Goal: Task Accomplishment & Management: Use online tool/utility

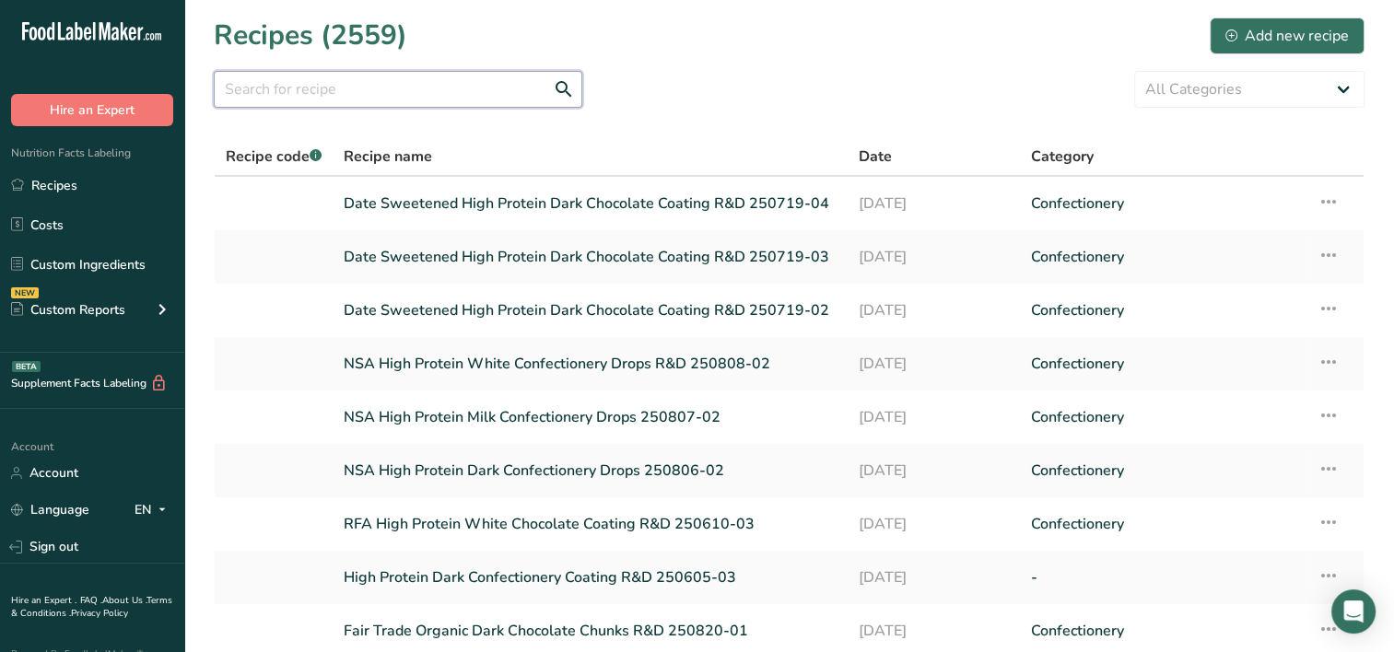
click at [343, 90] on input "text" at bounding box center [398, 89] width 369 height 37
type input "p"
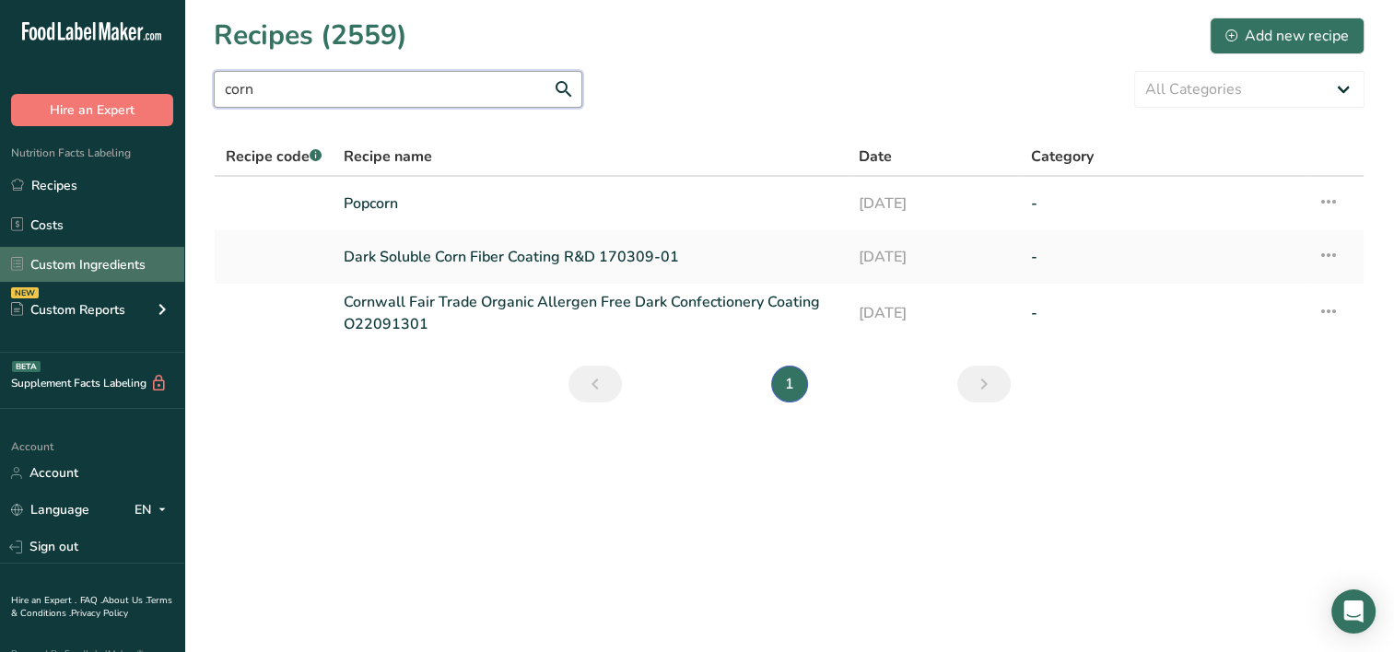
type input "corn"
click at [76, 271] on link "Custom Ingredients" at bounding box center [92, 264] width 184 height 35
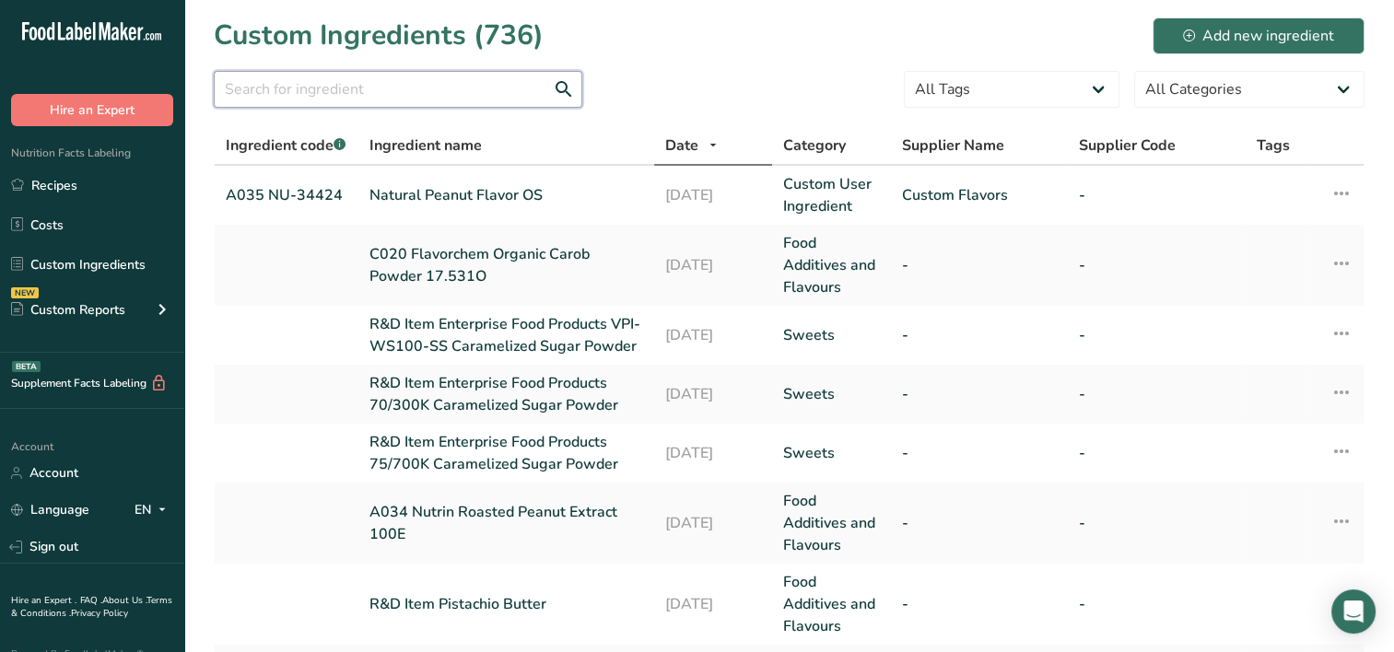
click at [313, 100] on input "text" at bounding box center [398, 89] width 369 height 37
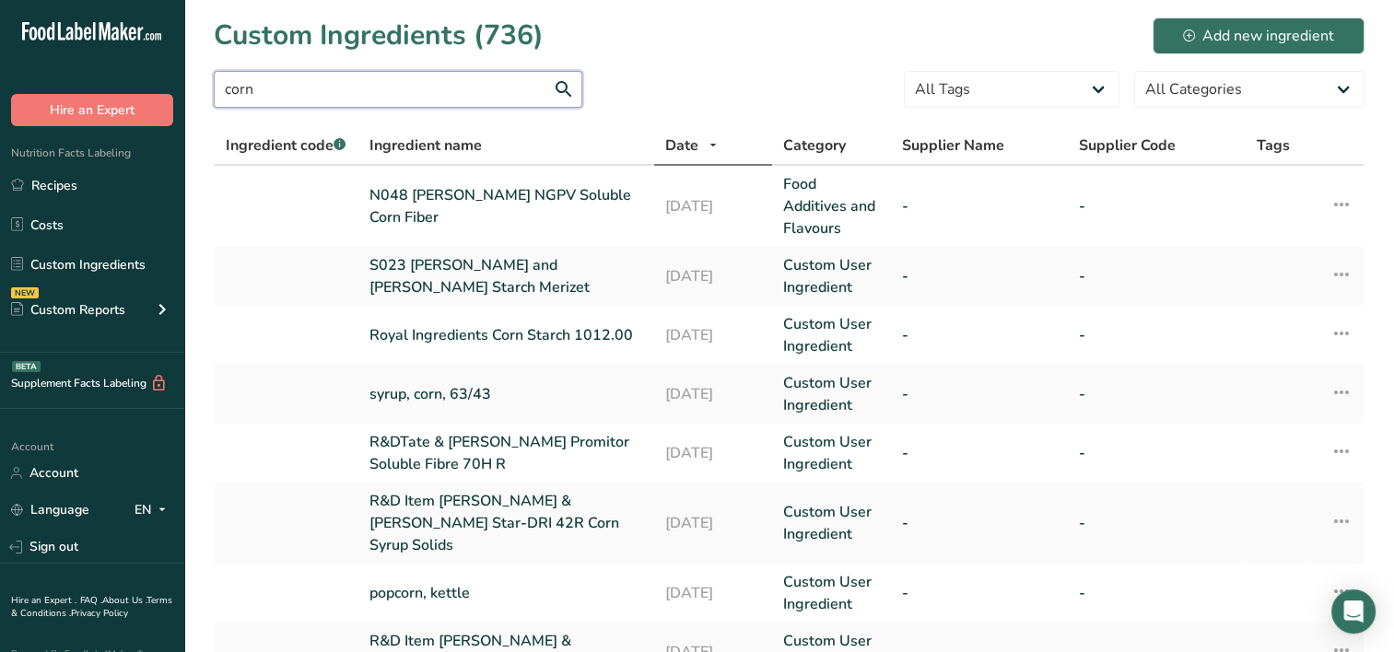
click at [391, 98] on input "corn" at bounding box center [398, 89] width 369 height 37
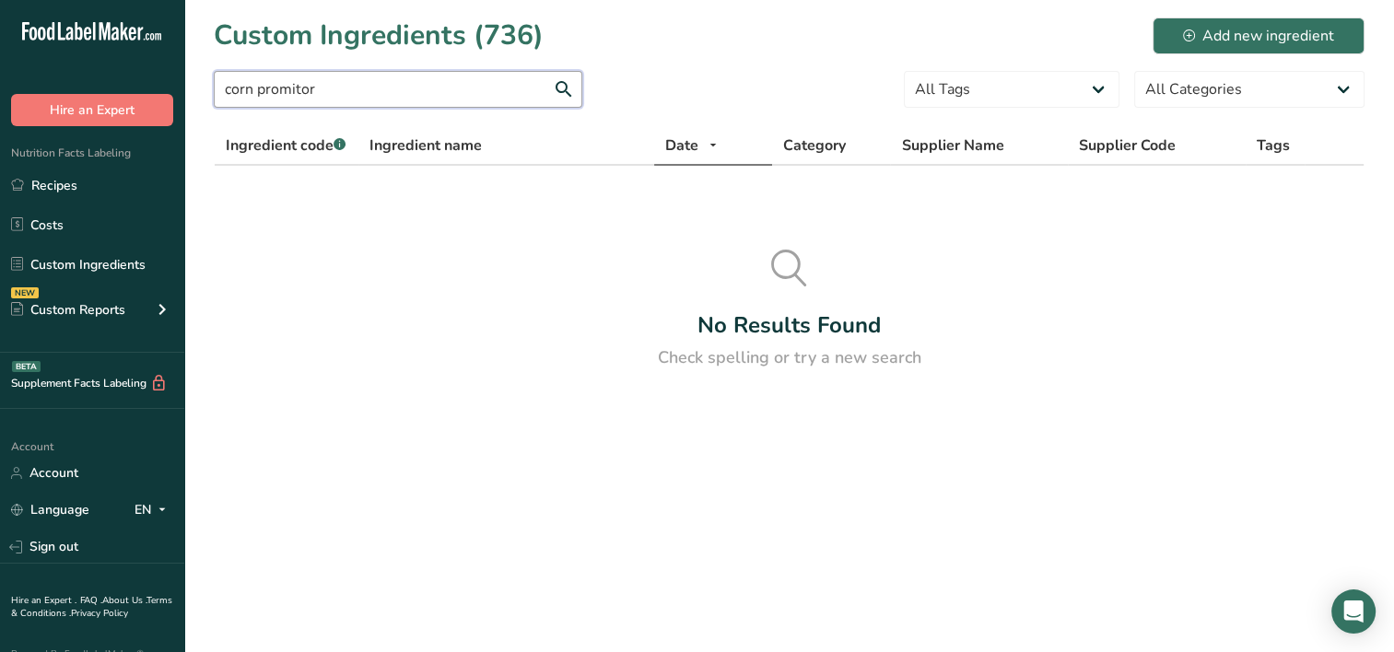
type input "corn promitor"
